Goal: Navigation & Orientation: Go to known website

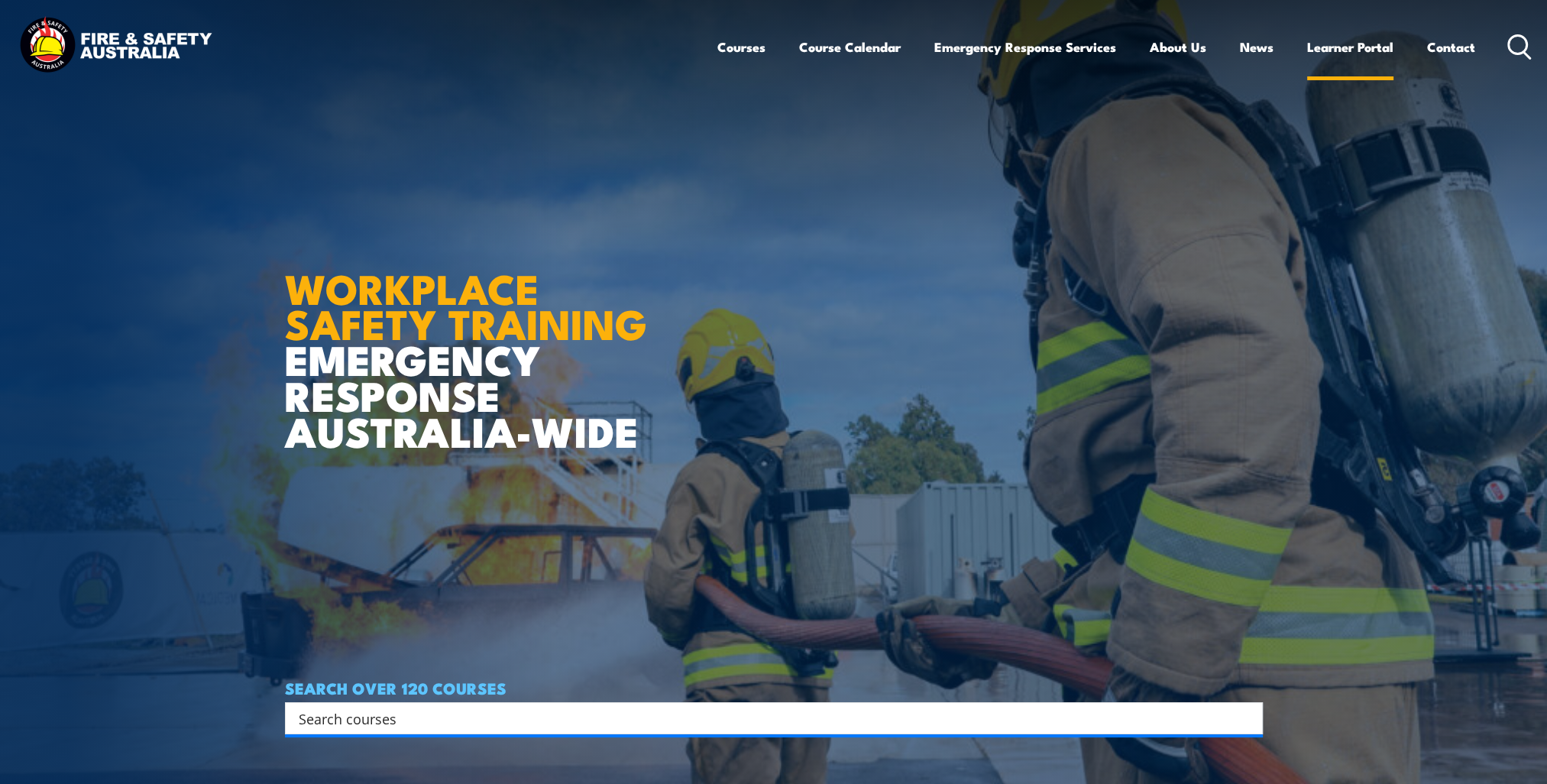
click at [1347, 35] on link "Learner Portal" at bounding box center [1351, 47] width 86 height 40
click at [1350, 48] on link "Learner Portal" at bounding box center [1351, 47] width 86 height 40
click at [1372, 42] on link "Learner Portal" at bounding box center [1351, 47] width 86 height 40
